Goal: Find specific page/section: Find specific page/section

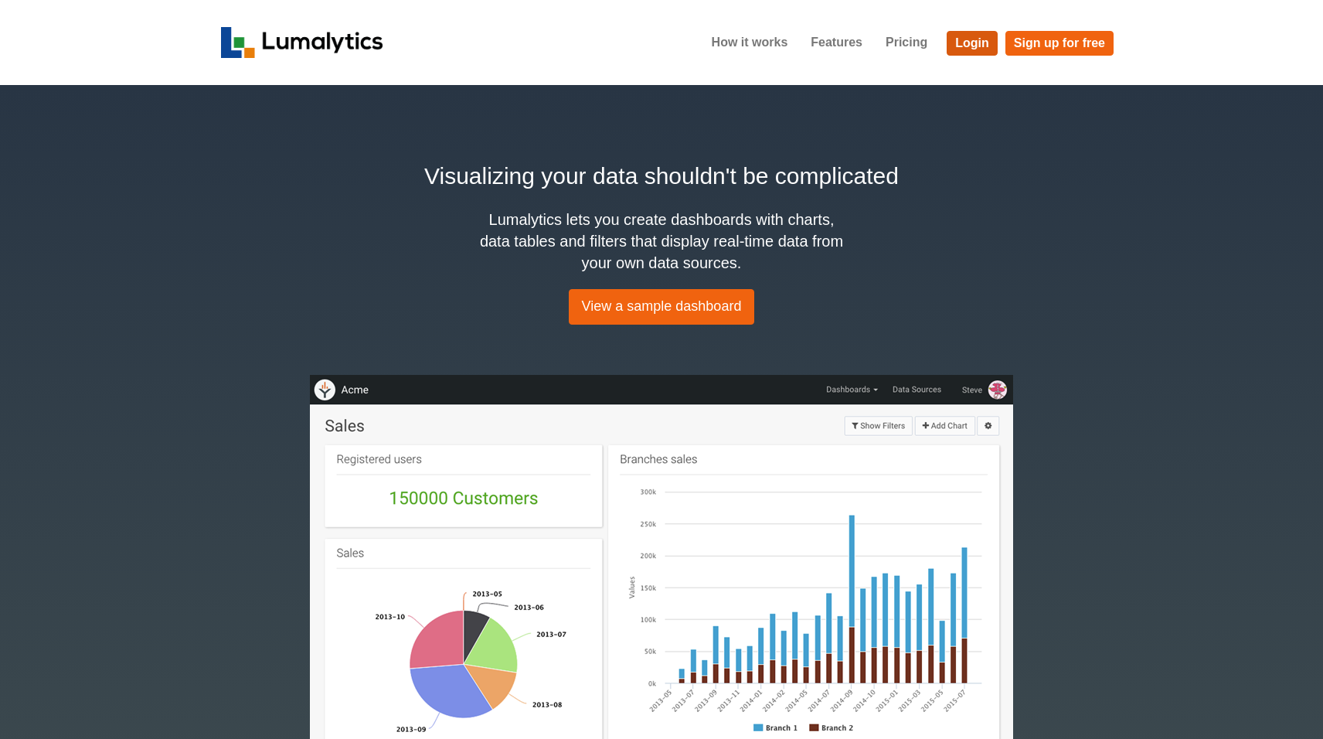
drag, startPoint x: 0, startPoint y: 0, endPoint x: 980, endPoint y: 39, distance: 980.8
click at [980, 39] on link "Login" at bounding box center [972, 43] width 51 height 25
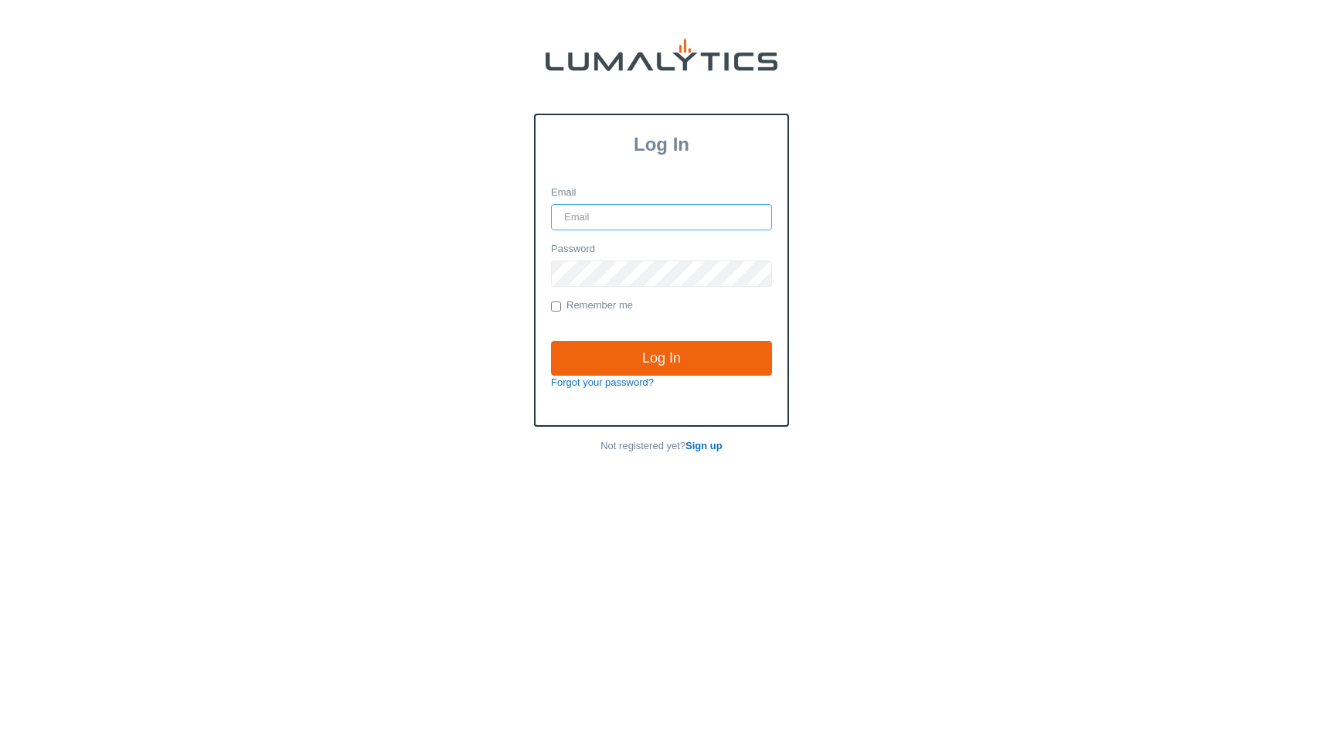
type input "vlad@globein.com"
click at [662, 357] on input "Log In" at bounding box center [661, 359] width 221 height 36
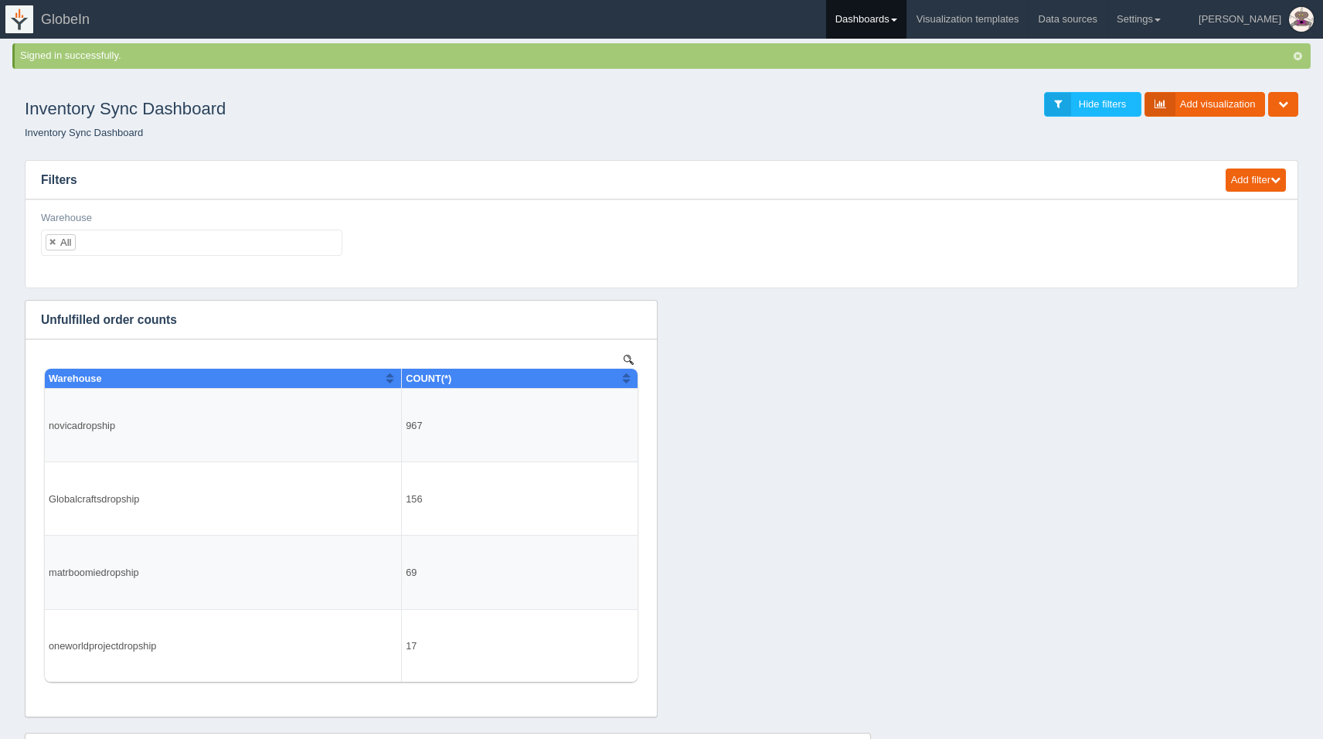
click at [907, 22] on link "Dashboards" at bounding box center [866, 19] width 80 height 39
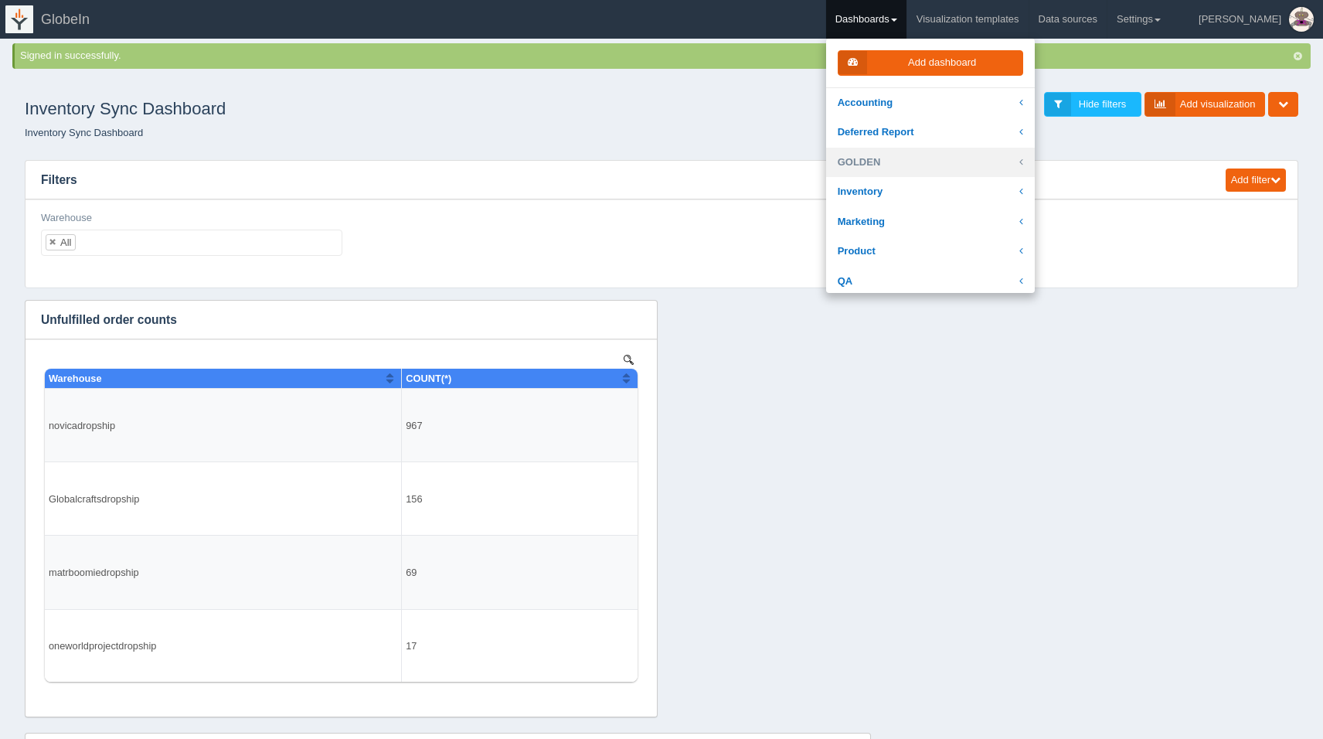
click at [944, 148] on link "GOLDEN" at bounding box center [930, 163] width 209 height 30
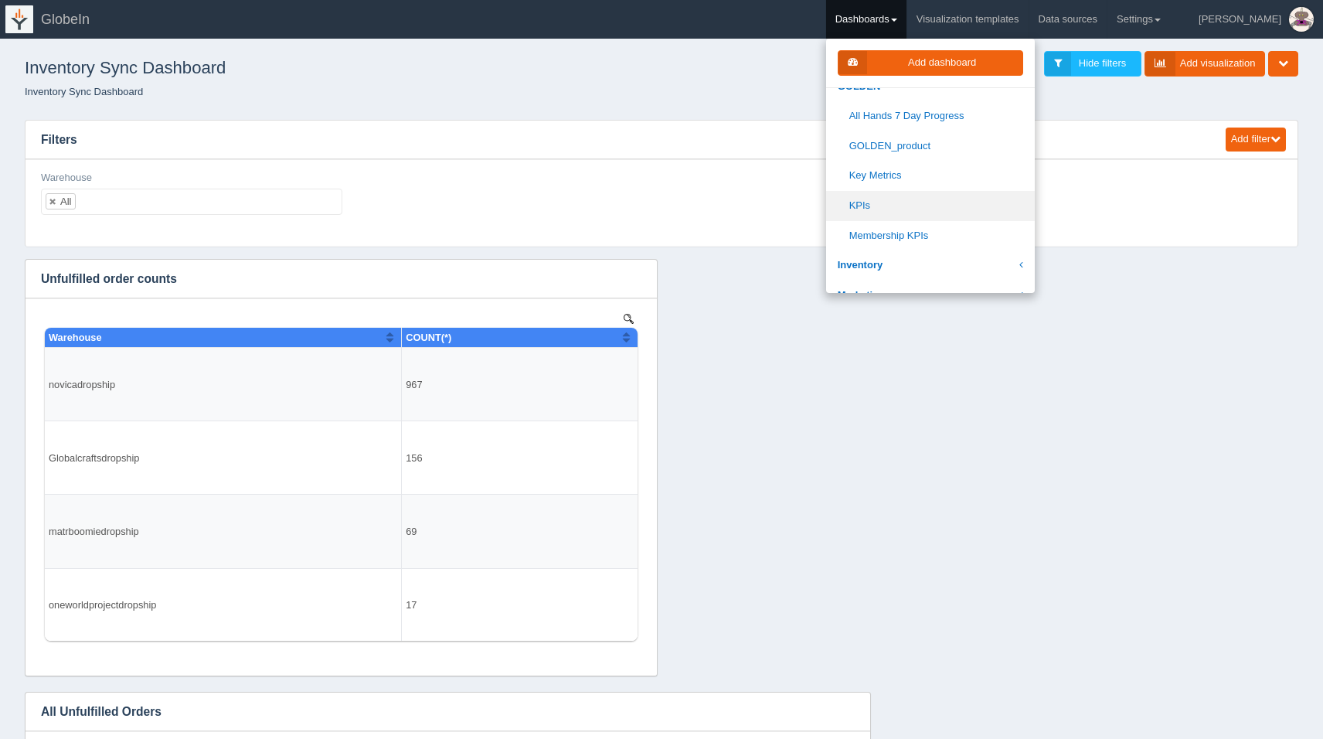
scroll to position [78, 0]
click at [951, 177] on link "Key Metrics" at bounding box center [930, 173] width 209 height 30
